Goal: Task Accomplishment & Management: Complete application form

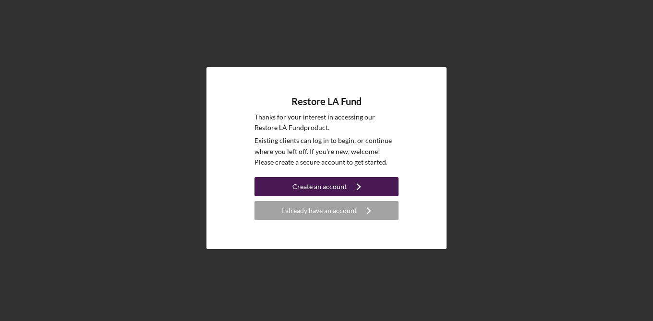
click at [317, 189] on div "Create an account" at bounding box center [320, 186] width 54 height 19
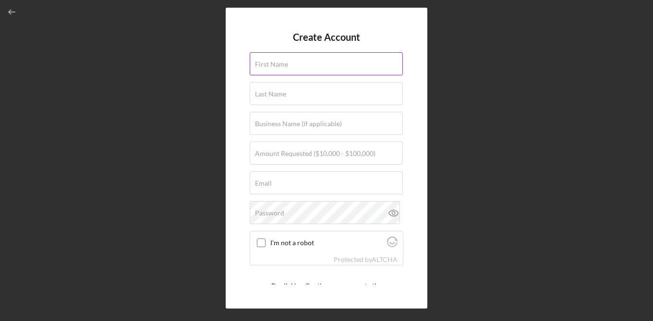
click at [274, 63] on label "First Name" at bounding box center [271, 65] width 33 height 8
click at [274, 63] on input "First Name" at bounding box center [326, 63] width 153 height 23
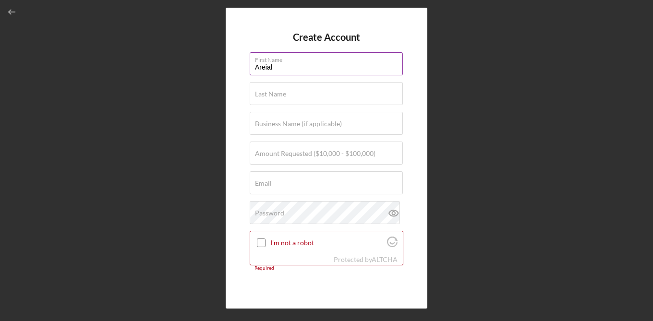
type input "Areial"
type input "[PERSON_NAME]"
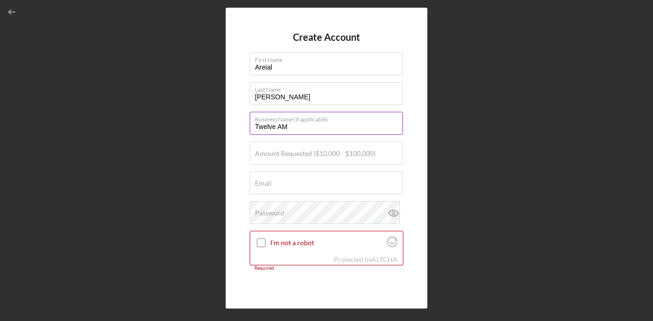
type input "Twelve AM CO"
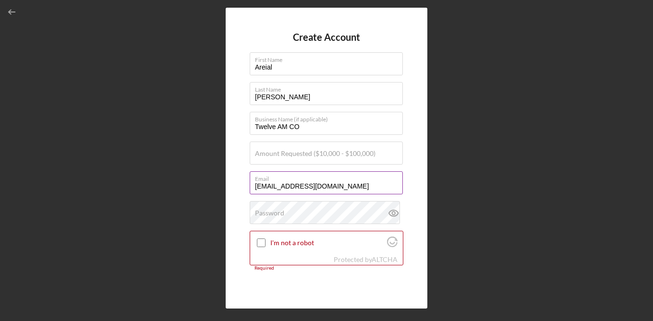
click at [318, 180] on label "Email" at bounding box center [329, 177] width 148 height 11
click at [318, 180] on input "[EMAIL_ADDRESS][DOMAIN_NAME]" at bounding box center [326, 183] width 153 height 23
click at [318, 180] on label "Email" at bounding box center [329, 177] width 148 height 11
click at [318, 180] on input "[EMAIL_ADDRESS][DOMAIN_NAME]" at bounding box center [326, 183] width 153 height 23
click at [318, 180] on label "Email" at bounding box center [329, 177] width 148 height 11
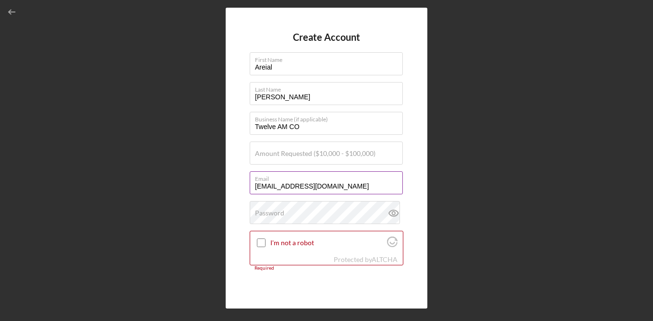
click at [318, 180] on input "[EMAIL_ADDRESS][DOMAIN_NAME]" at bounding box center [326, 183] width 153 height 23
click at [318, 180] on label "Email" at bounding box center [329, 177] width 148 height 11
click at [318, 180] on input "[EMAIL_ADDRESS][DOMAIN_NAME]" at bounding box center [326, 183] width 153 height 23
click at [318, 186] on input "[EMAIL_ADDRESS][DOMAIN_NAME]" at bounding box center [326, 183] width 153 height 23
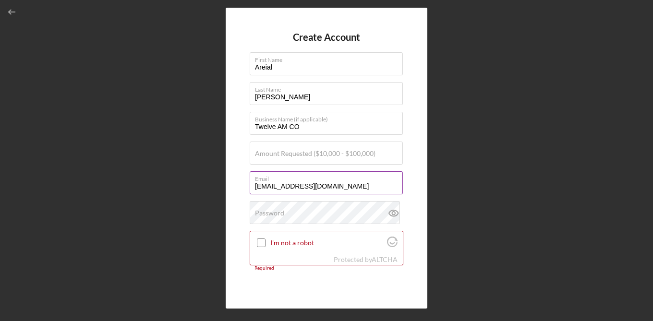
click at [318, 186] on input "[EMAIL_ADDRESS][DOMAIN_NAME]" at bounding box center [326, 183] width 153 height 23
type input "[EMAIL_ADDRESS][DOMAIN_NAME]"
click at [311, 153] on label "Amount Requested ($10,000 - $100,000)" at bounding box center [315, 154] width 121 height 8
click at [311, 153] on input "Amount Requested ($10,000 - $100,000)" at bounding box center [326, 153] width 153 height 23
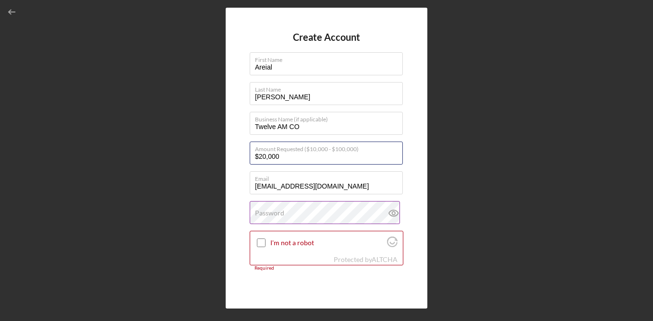
type input "$20,000"
click at [391, 212] on icon at bounding box center [394, 213] width 24 height 24
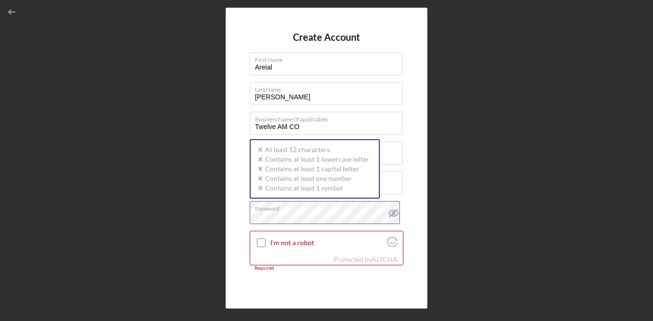
click at [390, 212] on icon at bounding box center [394, 213] width 24 height 24
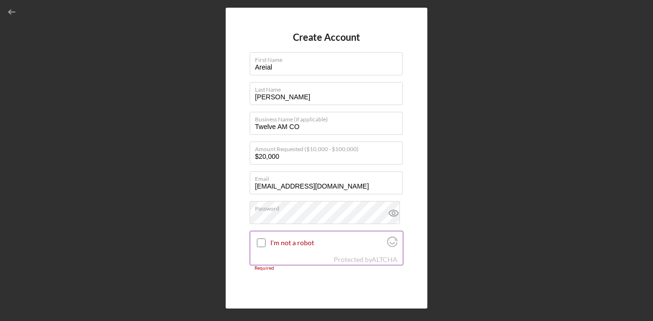
click at [260, 245] on input "I'm not a robot" at bounding box center [261, 243] width 9 height 9
checkbox input "true"
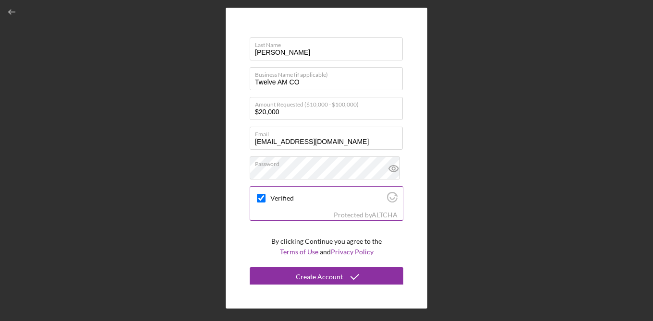
scroll to position [46, 0]
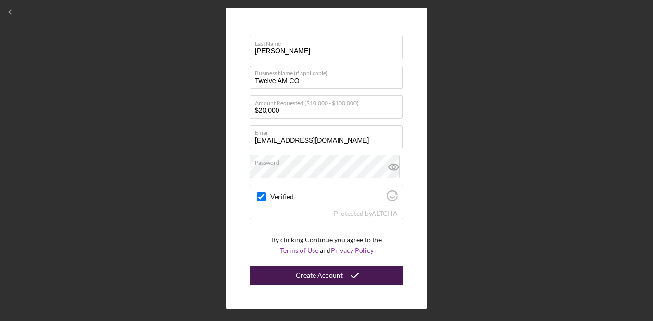
click at [315, 276] on div "Create Account" at bounding box center [319, 275] width 47 height 19
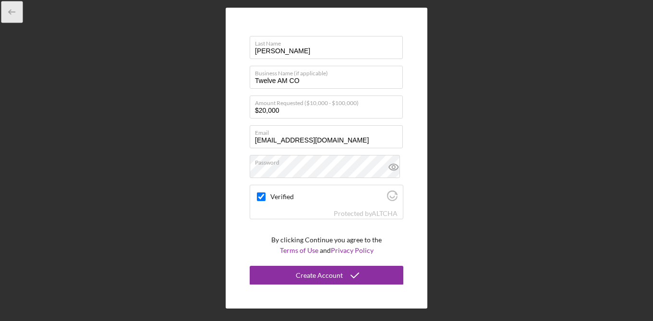
click at [12, 11] on icon "button" at bounding box center [12, 12] width 22 height 22
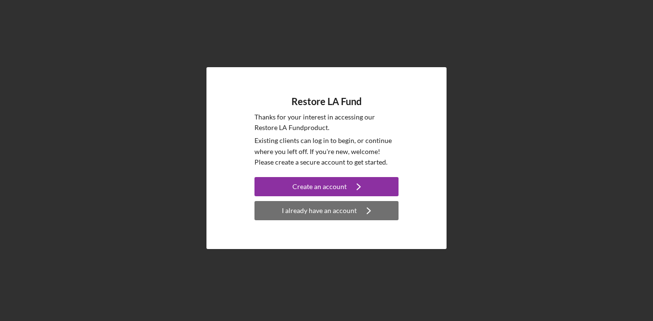
click at [325, 213] on div "I already have an account" at bounding box center [319, 210] width 75 height 19
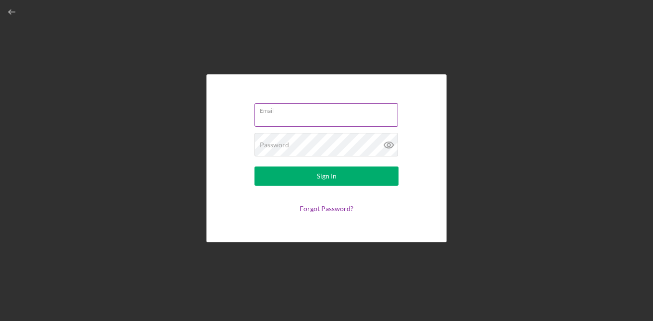
click at [296, 117] on input "Email" at bounding box center [327, 114] width 144 height 23
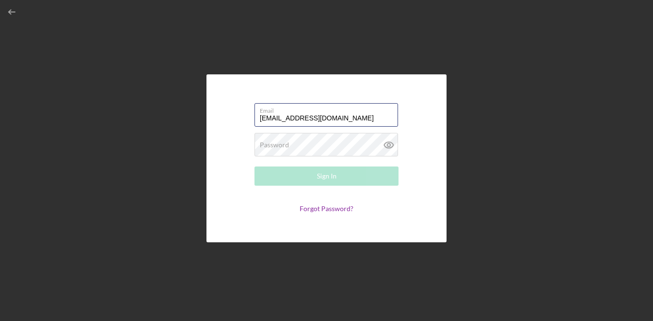
type input "[EMAIL_ADDRESS][DOMAIN_NAME]"
click at [297, 144] on div "Password Required" at bounding box center [327, 145] width 144 height 24
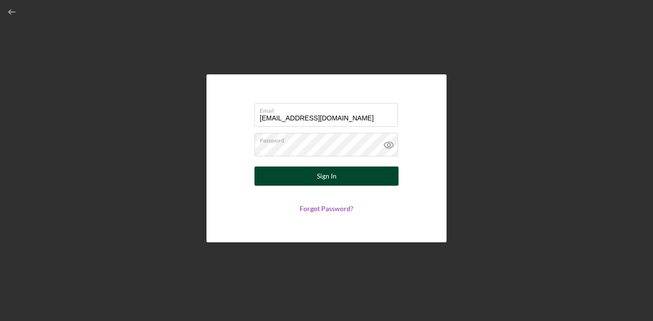
click at [326, 175] on div "Sign In" at bounding box center [327, 176] width 20 height 19
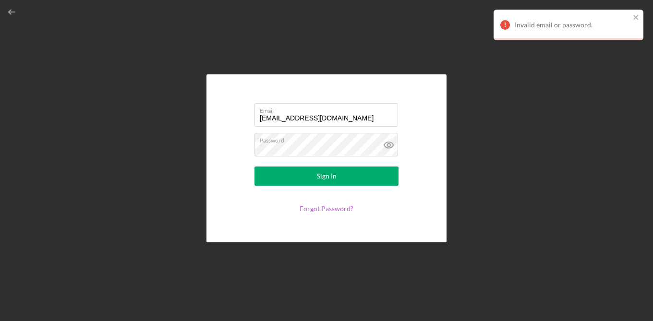
click at [321, 210] on link "Forgot Password?" at bounding box center [327, 209] width 54 height 8
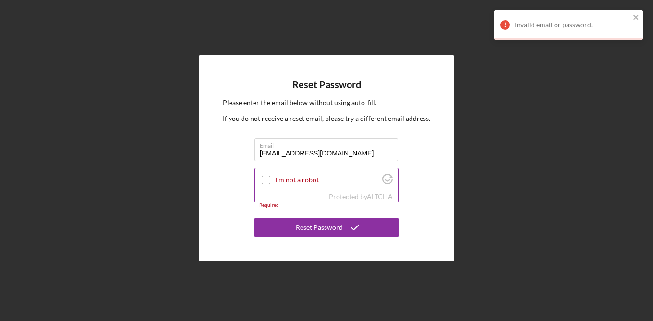
type input "[EMAIL_ADDRESS][DOMAIN_NAME]"
click at [260, 182] on div at bounding box center [266, 180] width 12 height 12
click at [271, 181] on div at bounding box center [266, 180] width 12 height 12
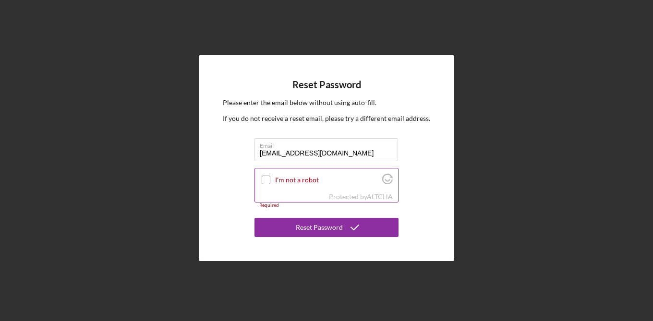
click at [267, 180] on input "I'm not a robot" at bounding box center [266, 180] width 9 height 9
checkbox input "true"
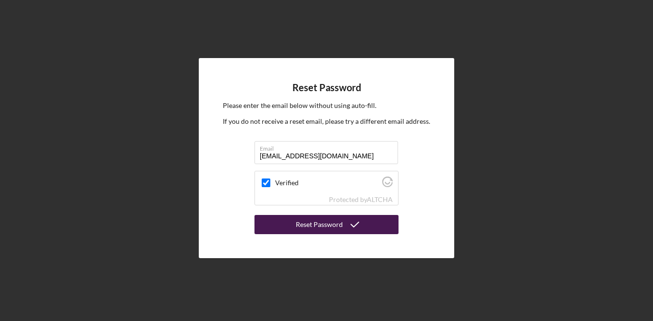
click at [321, 225] on div "Reset Password" at bounding box center [319, 224] width 47 height 19
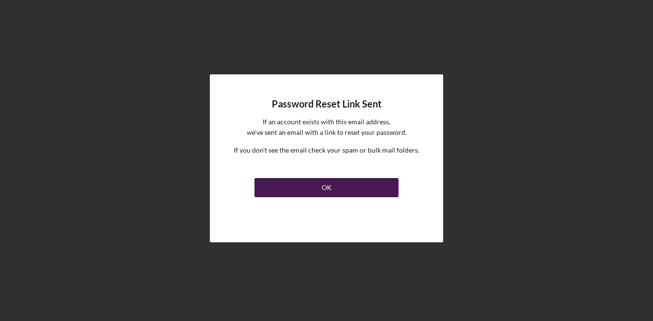
click at [327, 188] on div "OK" at bounding box center [327, 187] width 10 height 19
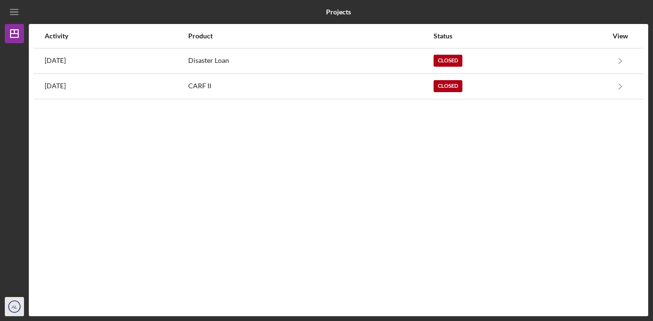
click at [18, 307] on icon "AL" at bounding box center [14, 307] width 19 height 24
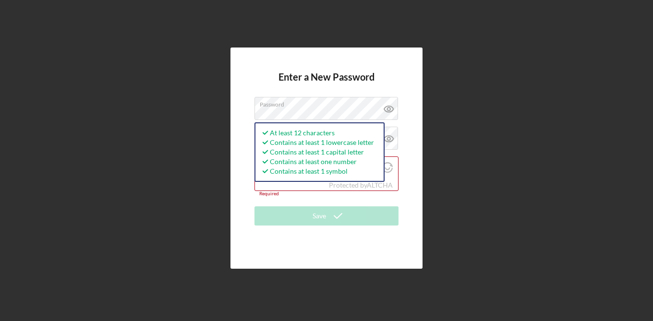
click at [248, 160] on div "Enter a New Password Password At least 12 characters Contains at least 1 lowerc…" at bounding box center [327, 158] width 192 height 221
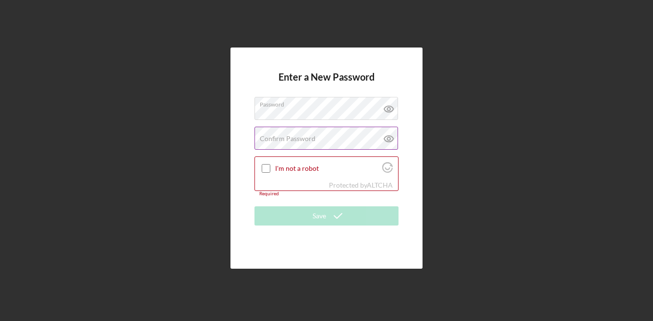
click at [284, 139] on label "Confirm Password" at bounding box center [288, 139] width 56 height 8
click at [391, 138] on icon at bounding box center [389, 139] width 24 height 24
click at [390, 110] on icon at bounding box center [389, 109] width 24 height 24
click at [268, 169] on input "I'm not a robot" at bounding box center [266, 168] width 9 height 9
checkbox input "true"
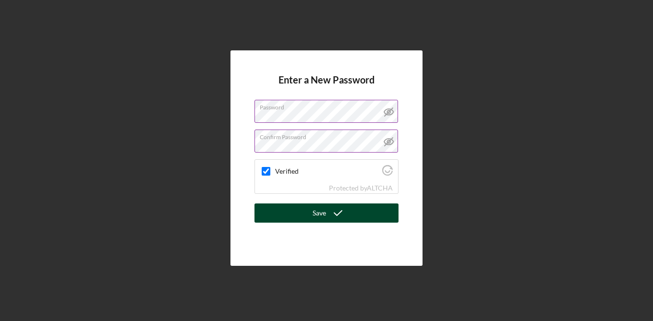
click at [330, 213] on icon "submit" at bounding box center [338, 213] width 24 height 24
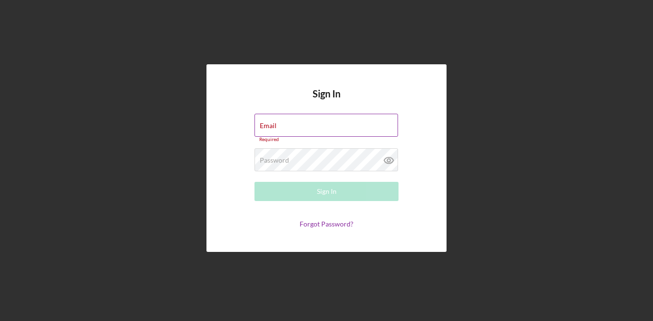
type input "[EMAIL_ADDRESS][DOMAIN_NAME]"
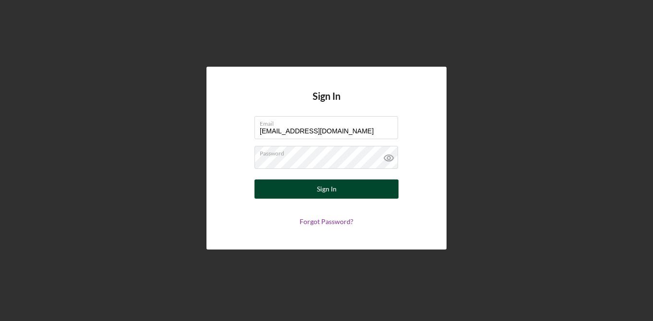
click at [326, 192] on div "Sign In" at bounding box center [327, 189] width 20 height 19
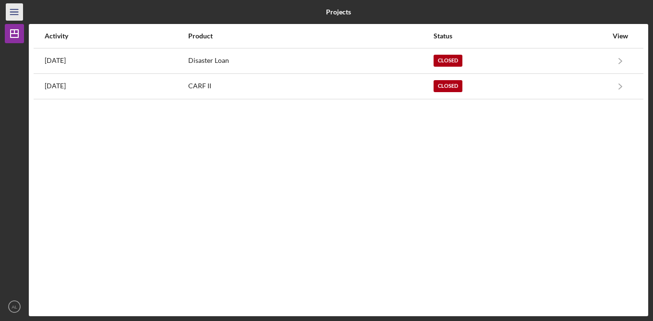
click at [14, 11] on icon "Icon/Menu" at bounding box center [15, 12] width 22 height 22
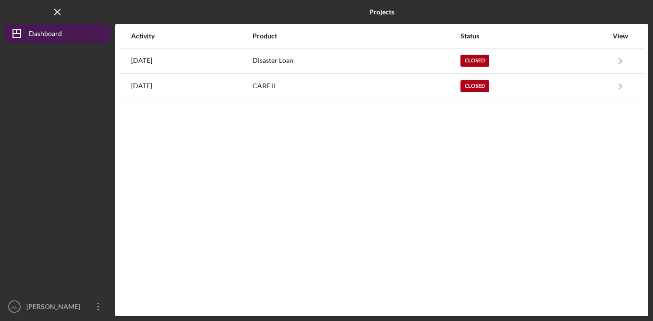
click at [40, 33] on div "Dashboard" at bounding box center [45, 35] width 33 height 22
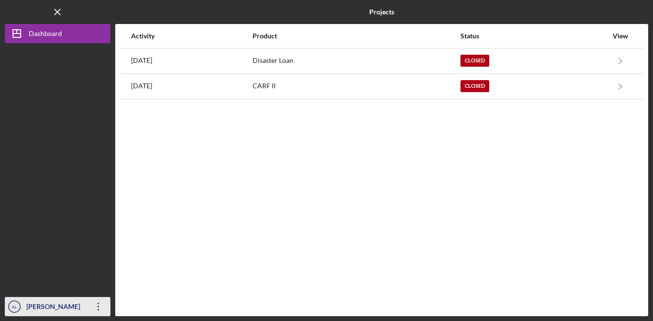
click at [49, 307] on div "[PERSON_NAME]" at bounding box center [55, 308] width 62 height 22
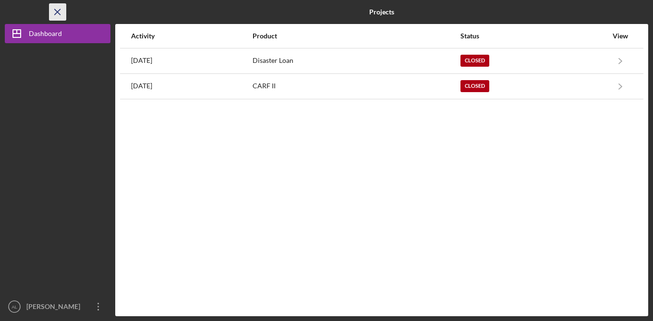
click at [59, 8] on icon "Icon/Menu Close" at bounding box center [58, 12] width 22 height 22
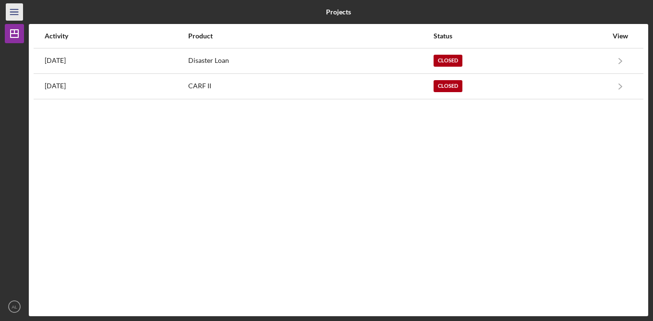
click at [15, 12] on line "button" at bounding box center [14, 12] width 8 height 0
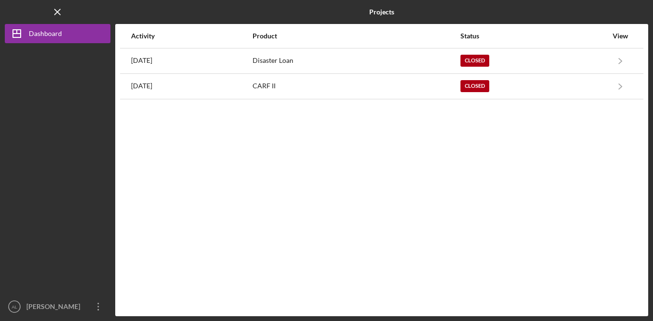
click at [15, 12] on div "Logo-Reversed Created with Sketch. Icon/Menu Close" at bounding box center [58, 12] width 106 height 24
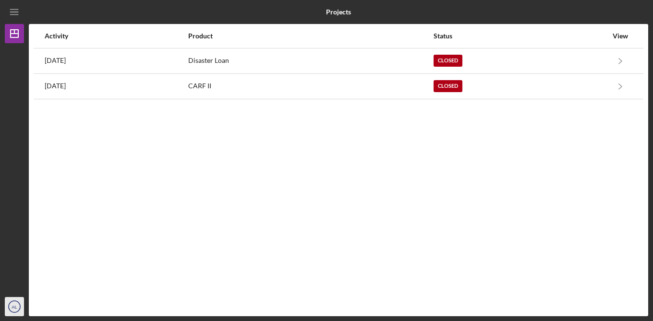
click at [12, 307] on text "AL" at bounding box center [15, 307] width 6 height 5
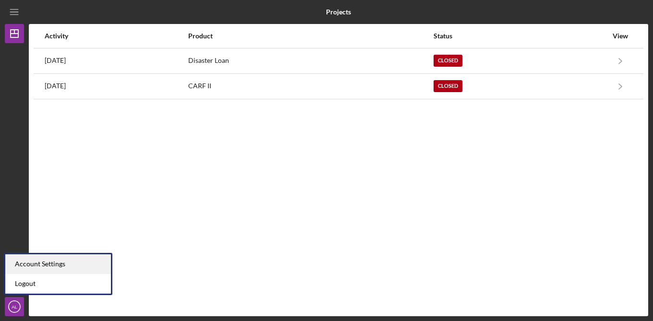
click at [47, 266] on div "Account Settings" at bounding box center [58, 265] width 106 height 20
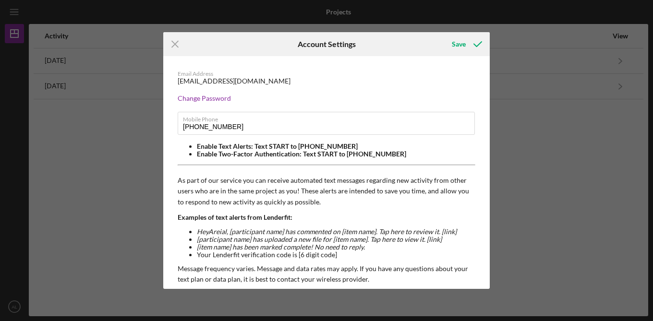
scroll to position [105, 0]
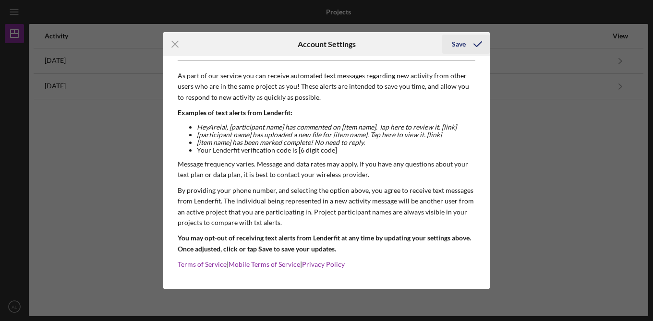
click at [461, 46] on div "Save" at bounding box center [459, 44] width 14 height 19
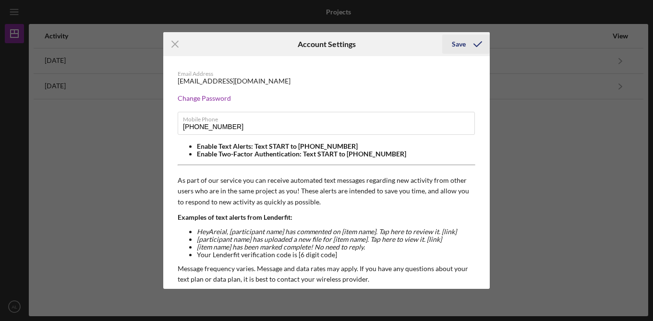
click at [467, 44] on icon "submit" at bounding box center [478, 44] width 24 height 24
click at [176, 44] on icon "Icon/Menu Close" at bounding box center [175, 44] width 24 height 24
